Goal: Transaction & Acquisition: Subscribe to service/newsletter

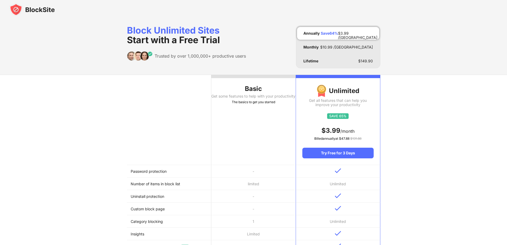
click at [41, 12] on img at bounding box center [32, 9] width 45 height 13
